Goal: Transaction & Acquisition: Purchase product/service

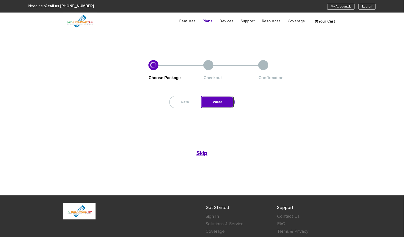
click at [222, 102] on link "Voice" at bounding box center [218, 102] width 33 height 12
click at [203, 153] on b "Skip" at bounding box center [202, 154] width 11 height 6
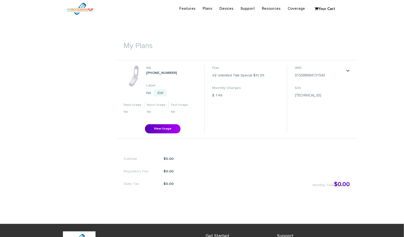
scroll to position [151, 0]
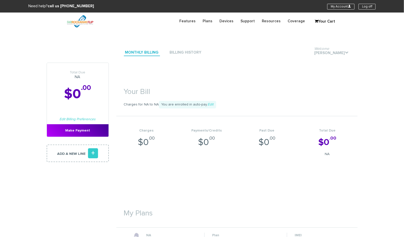
click at [274, 88] on h1 "Your Bill" at bounding box center [237, 89] width 242 height 18
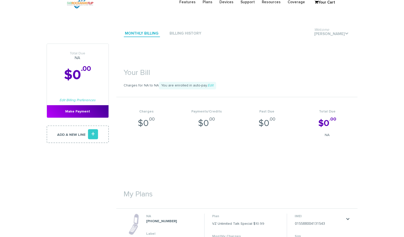
scroll to position [38, 0]
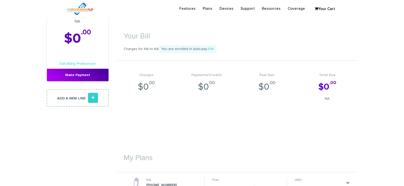
scroll to position [38, 0]
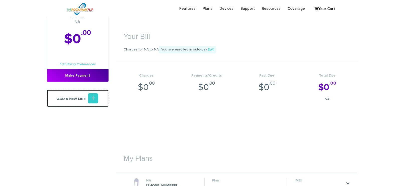
click at [72, 98] on link "Add a new line +" at bounding box center [78, 99] width 62 height 18
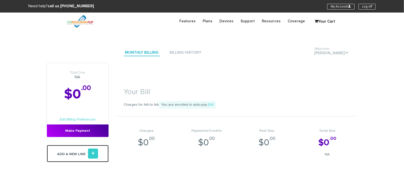
click at [76, 154] on link "Add a new line +" at bounding box center [78, 154] width 62 height 18
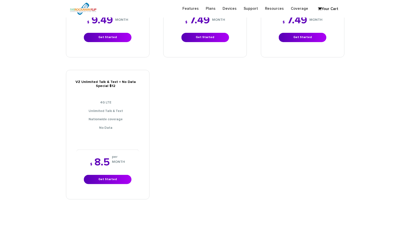
scroll to position [640, 0]
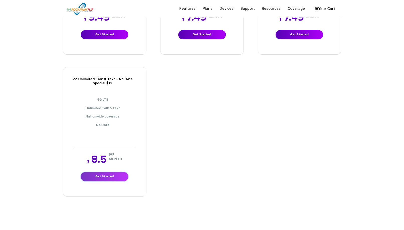
click at [123, 177] on link "Get Started" at bounding box center [105, 176] width 48 height 9
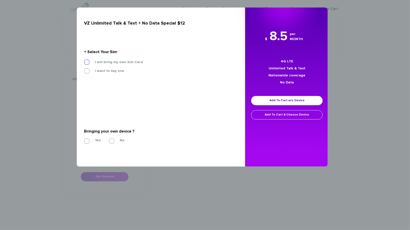
click at [87, 63] on label "I will bring my own Sim Card" at bounding box center [114, 62] width 55 height 5
click at [84, 61] on input "I will bring my own Sim Card" at bounding box center [84, 61] width 0 height 0
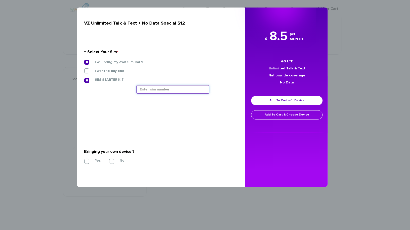
click at [160, 91] on input "text" at bounding box center [173, 89] width 73 height 9
paste input "[TECHNICAL_ID]"
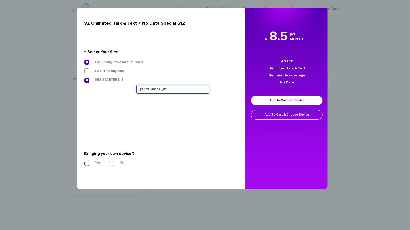
type input "[TECHNICAL_ID]"
click at [87, 162] on label "Yes" at bounding box center [93, 163] width 13 height 5
click at [84, 162] on input "Yes" at bounding box center [84, 162] width 0 height 0
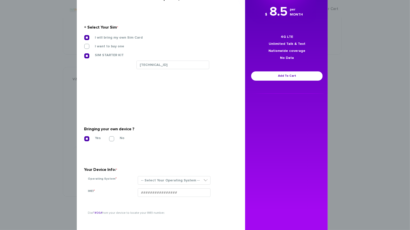
scroll to position [38, 0]
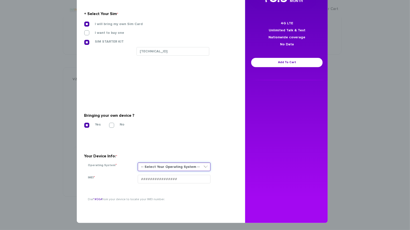
click at [189, 163] on select "-- Select Your Operating System -- ANDROID BLACKBERRY IOS NONE (BASIC PHONE) WI…" at bounding box center [174, 167] width 73 height 9
select select "NONE (BASIC PHONE)"
click at [138, 163] on select "-- Select Your Operating System -- ANDROID BLACKBERRY IOS NONE (BASIC PHONE) WI…" at bounding box center [174, 167] width 73 height 9
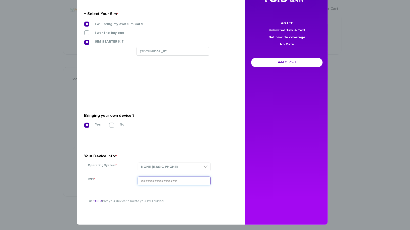
paste input "015588004131543"
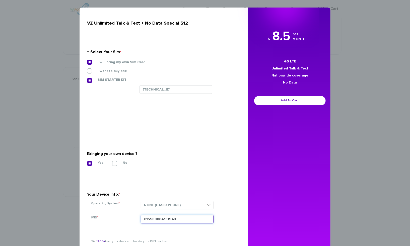
scroll to position [26, 0]
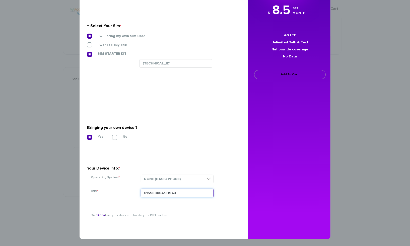
type input "015588004131543"
click at [282, 76] on link "Add To Cart" at bounding box center [290, 74] width 72 height 9
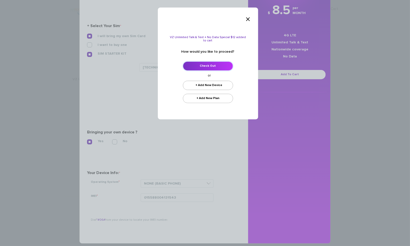
click at [220, 65] on link "Check Out" at bounding box center [208, 66] width 50 height 9
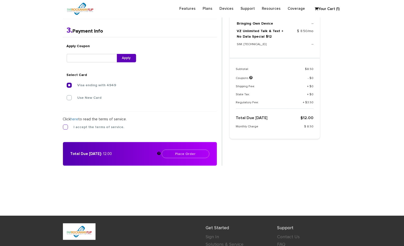
scroll to position [155, 0]
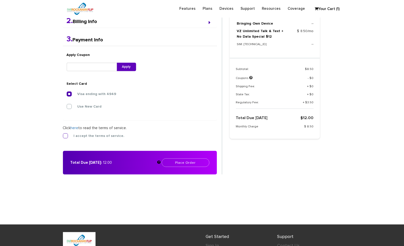
click at [66, 135] on label "I accept the terms of service." at bounding box center [95, 136] width 58 height 5
click at [63, 135] on input "I accept the terms of service." at bounding box center [63, 135] width 0 height 0
click at [203, 162] on button "Place Order" at bounding box center [186, 163] width 48 height 9
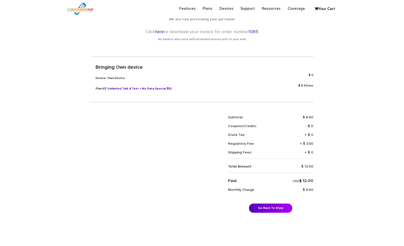
scroll to position [113, 0]
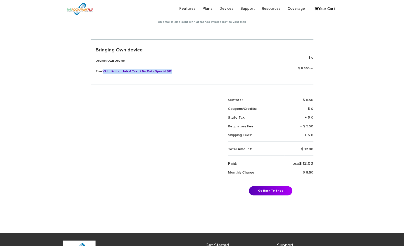
drag, startPoint x: 103, startPoint y: 72, endPoint x: 167, endPoint y: 72, distance: 64.0
click at [167, 72] on span "VZ Unlimited Talk & Text + No Data Special $12" at bounding box center [137, 71] width 69 height 3
copy span "VZ Unlimited Talk & Text + No Data Special $12"
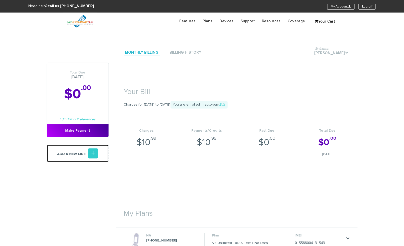
click at [70, 154] on link "Add a new line +" at bounding box center [78, 154] width 62 height 18
